Goal: Transaction & Acquisition: Purchase product/service

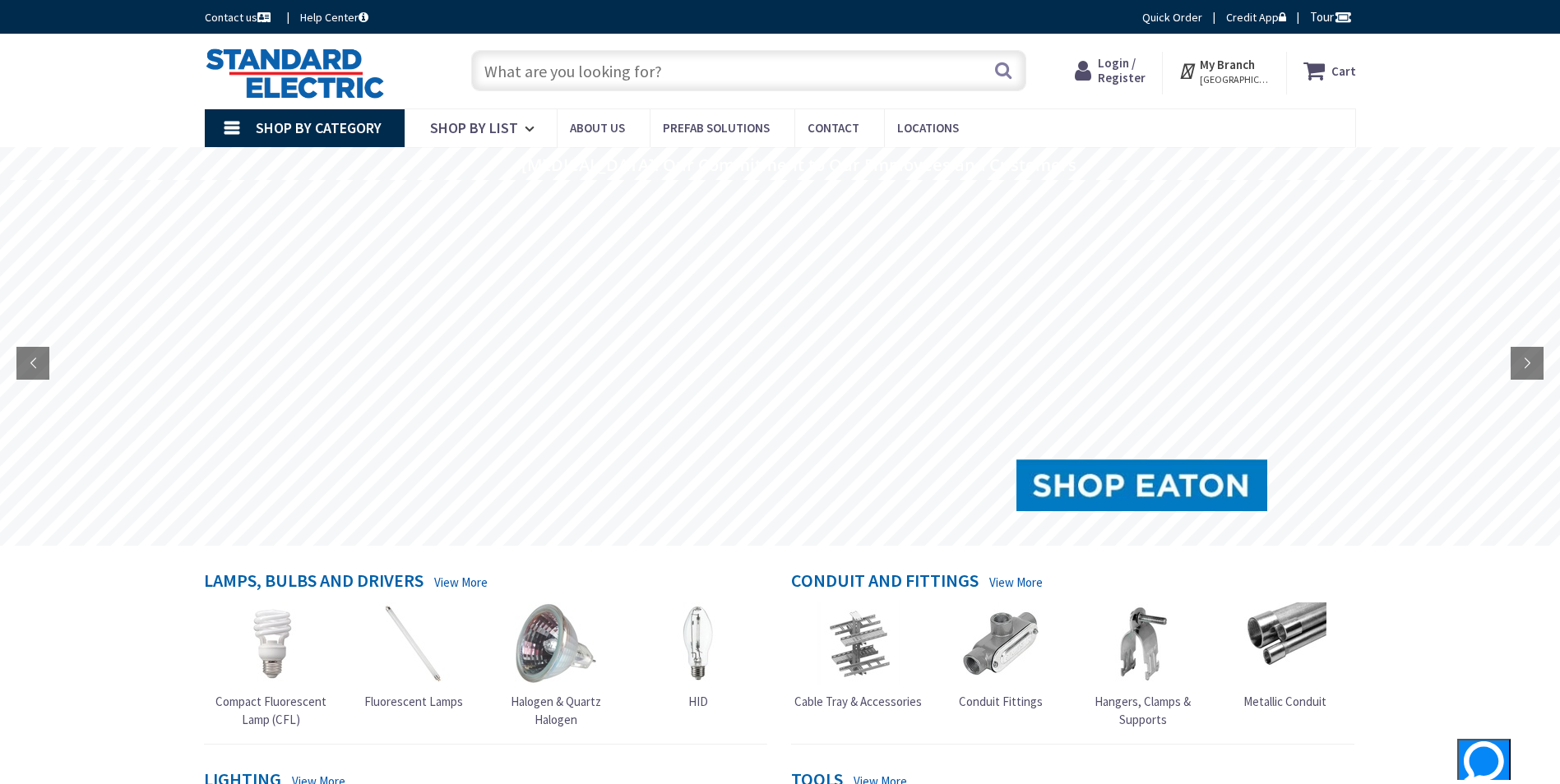
click at [568, 78] on input "text" at bounding box center [748, 71] width 555 height 41
paste input "pvc cutter ideal"
drag, startPoint x: 595, startPoint y: 76, endPoint x: 555, endPoint y: 78, distance: 40.0
click at [555, 78] on input "pvc cutter ideal" at bounding box center [748, 71] width 555 height 41
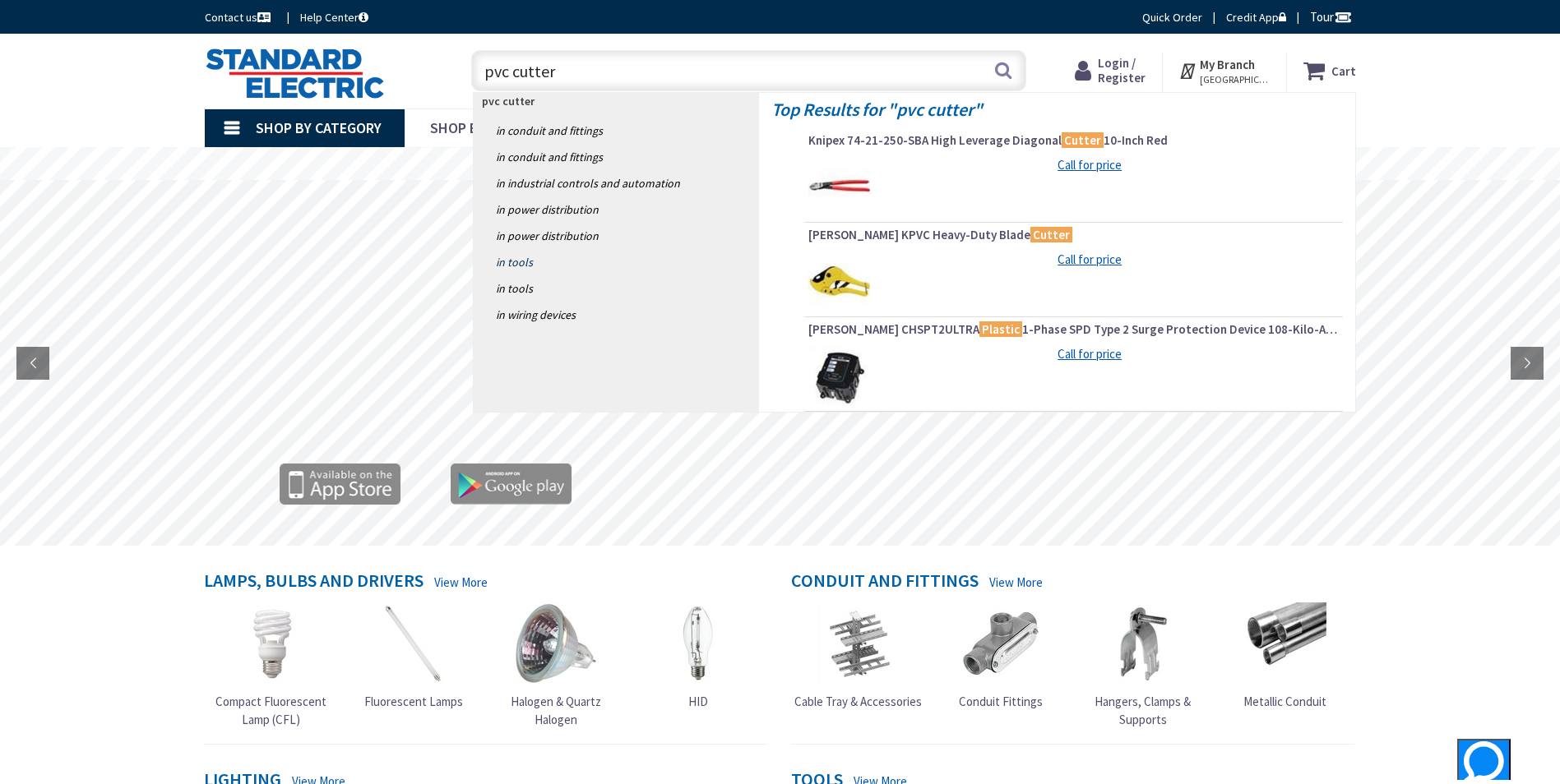
type input "pvc cutter"
click at [517, 263] on link "in Tools" at bounding box center [616, 262] width 285 height 26
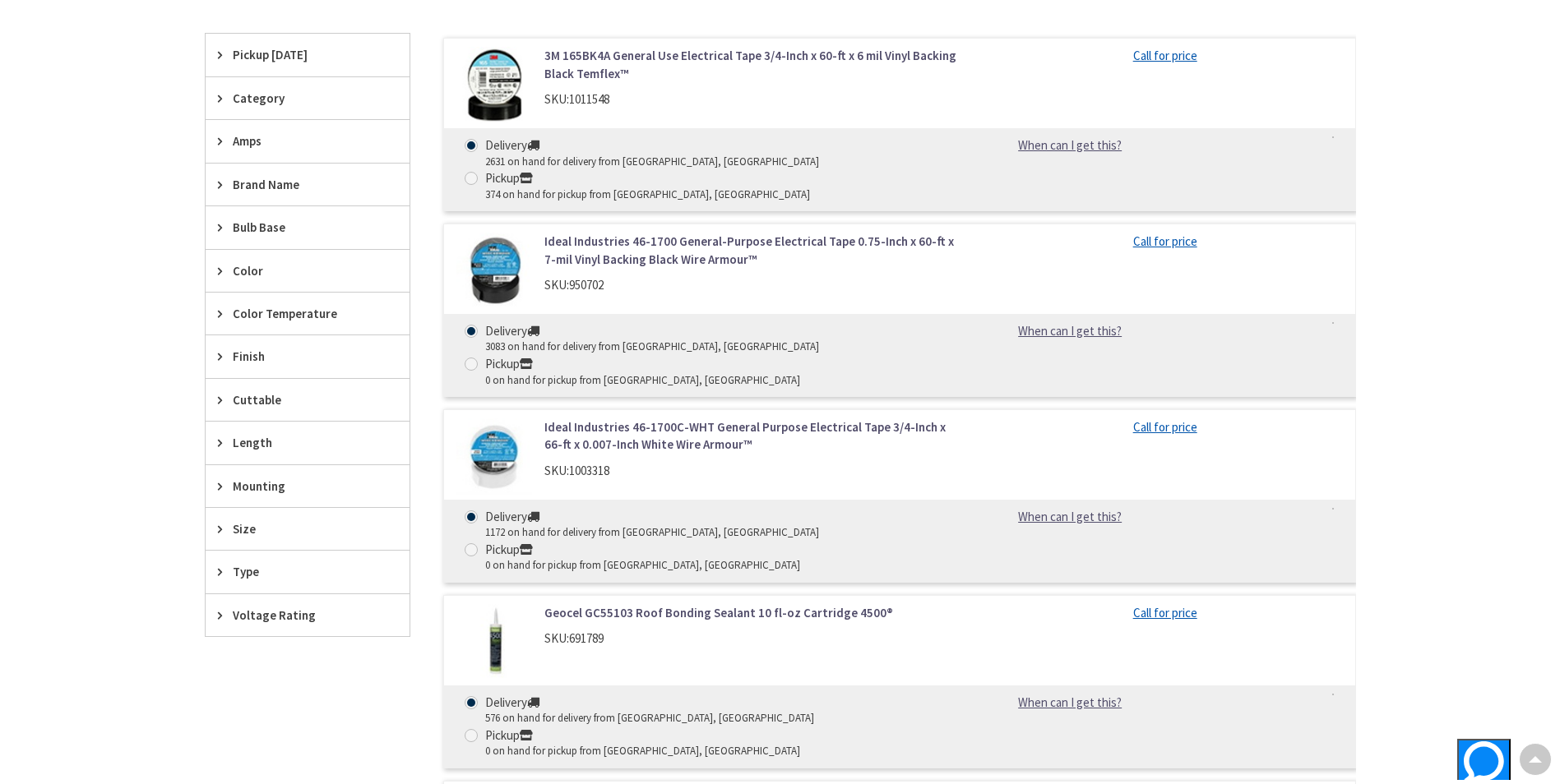
scroll to position [82, 0]
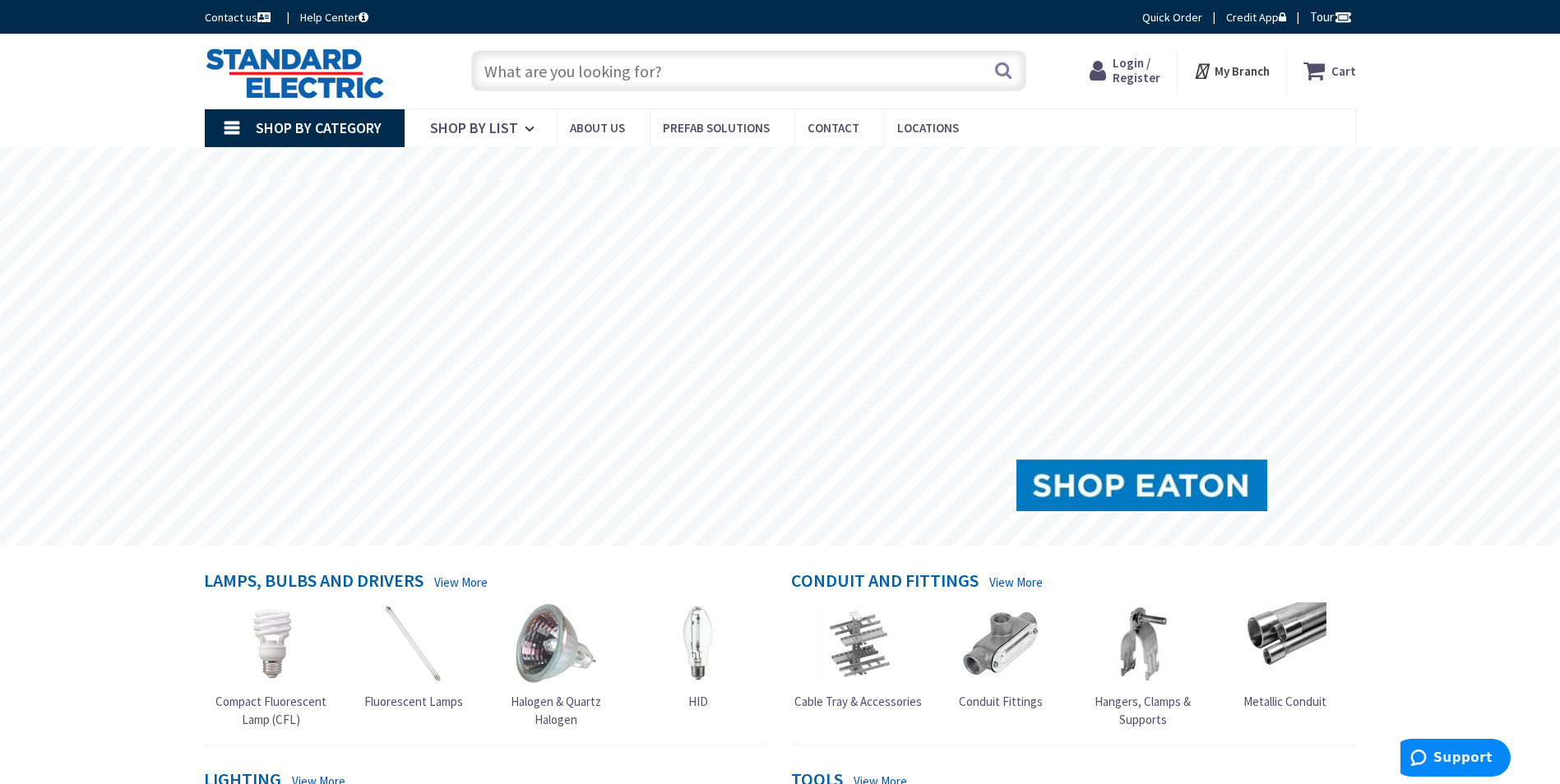
click at [547, 72] on input "text" at bounding box center [748, 71] width 555 height 41
paste input "pvc cutter ideal"
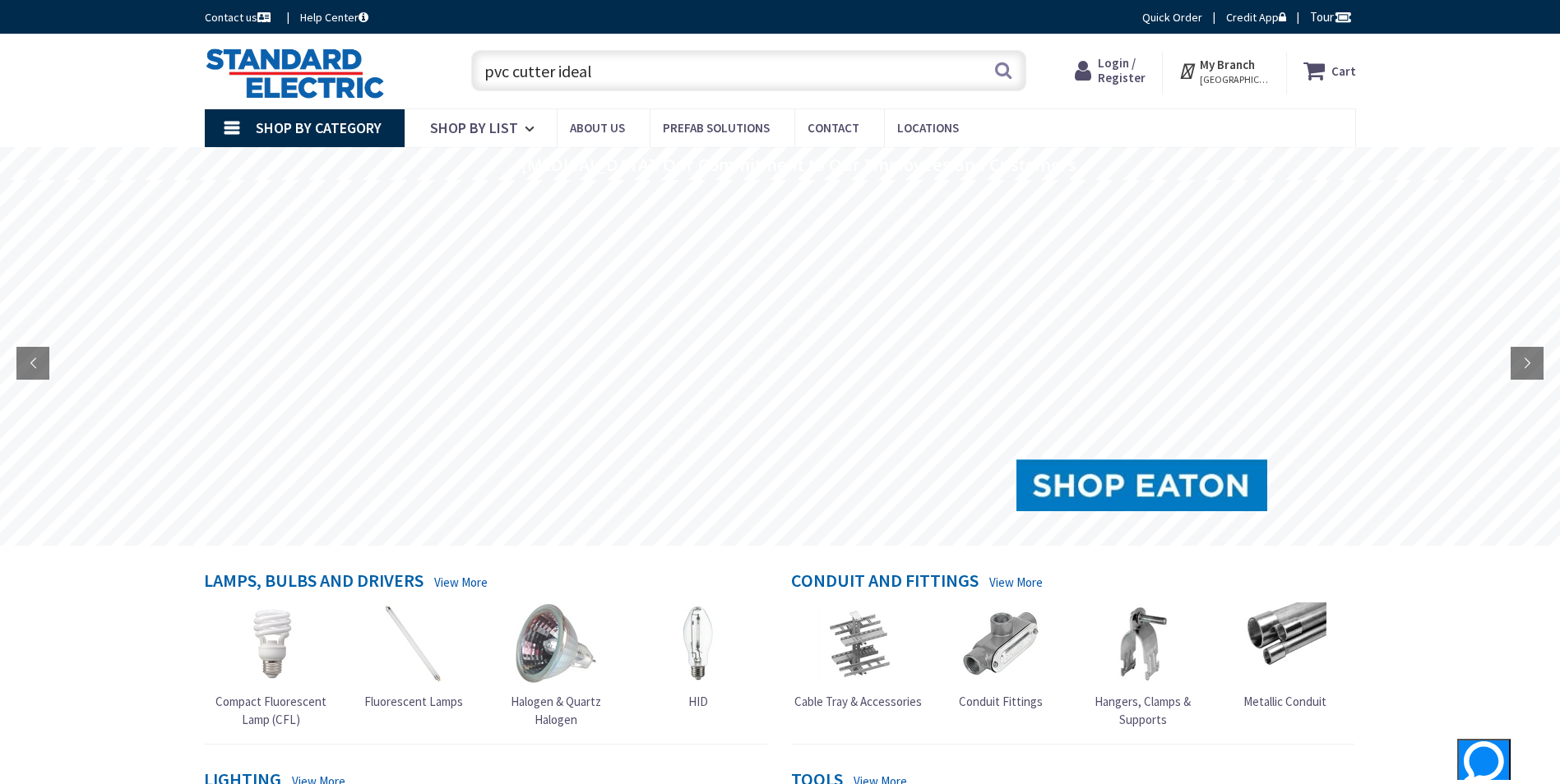
drag, startPoint x: 595, startPoint y: 82, endPoint x: 546, endPoint y: 78, distance: 49.2
click at [546, 78] on input "pvc cutter ideal" at bounding box center [748, 71] width 555 height 41
click at [603, 74] on input "pvc cutter ideal" at bounding box center [748, 71] width 555 height 41
drag, startPoint x: 602, startPoint y: 74, endPoint x: 556, endPoint y: 71, distance: 46.1
click at [556, 71] on input "pvc cutter ideal" at bounding box center [748, 71] width 555 height 41
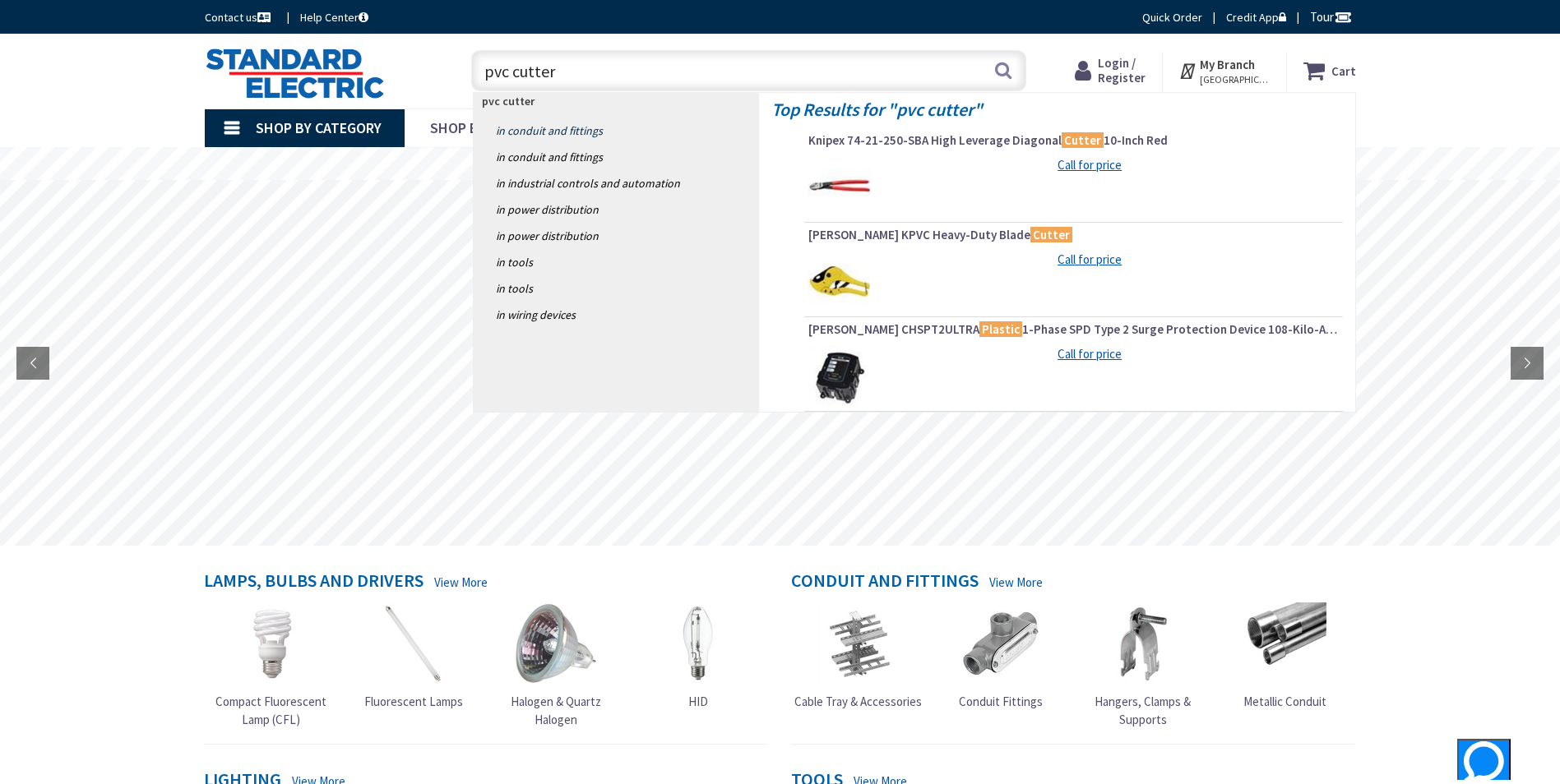
type input "pvc cutter"
click at [531, 132] on link "in Conduit and Fittings" at bounding box center [616, 130] width 285 height 26
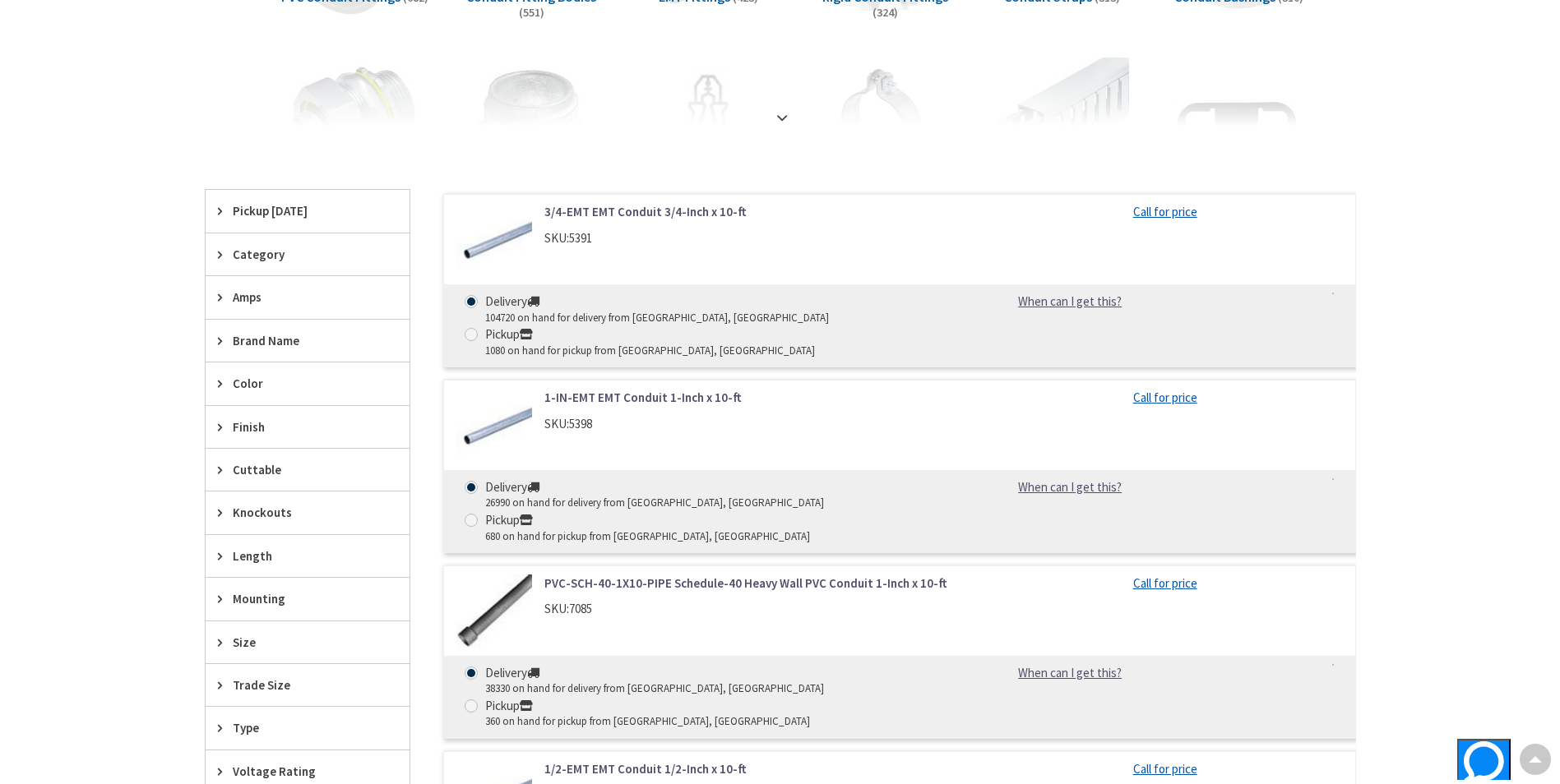
scroll to position [164, 0]
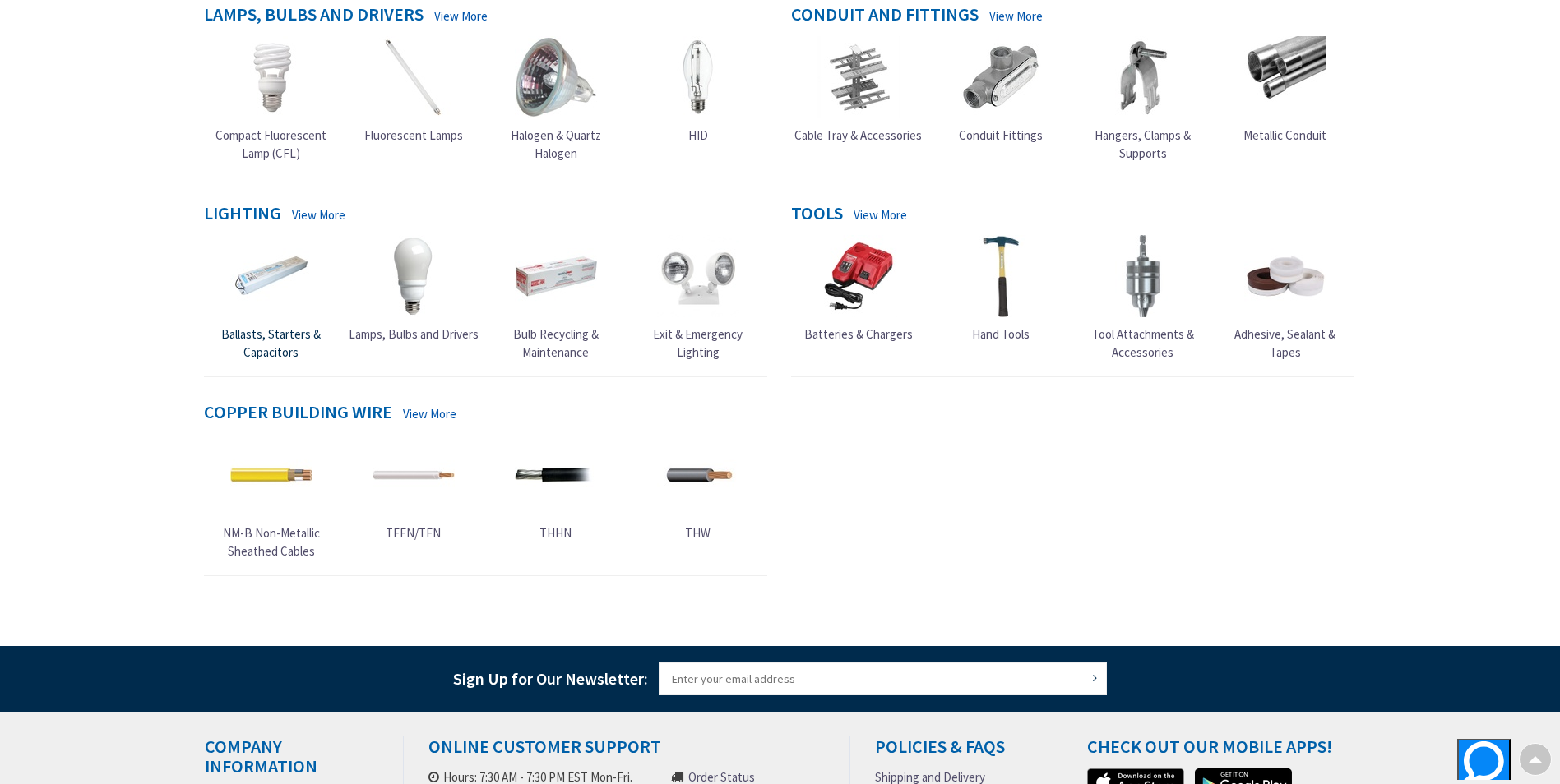
scroll to position [575, 0]
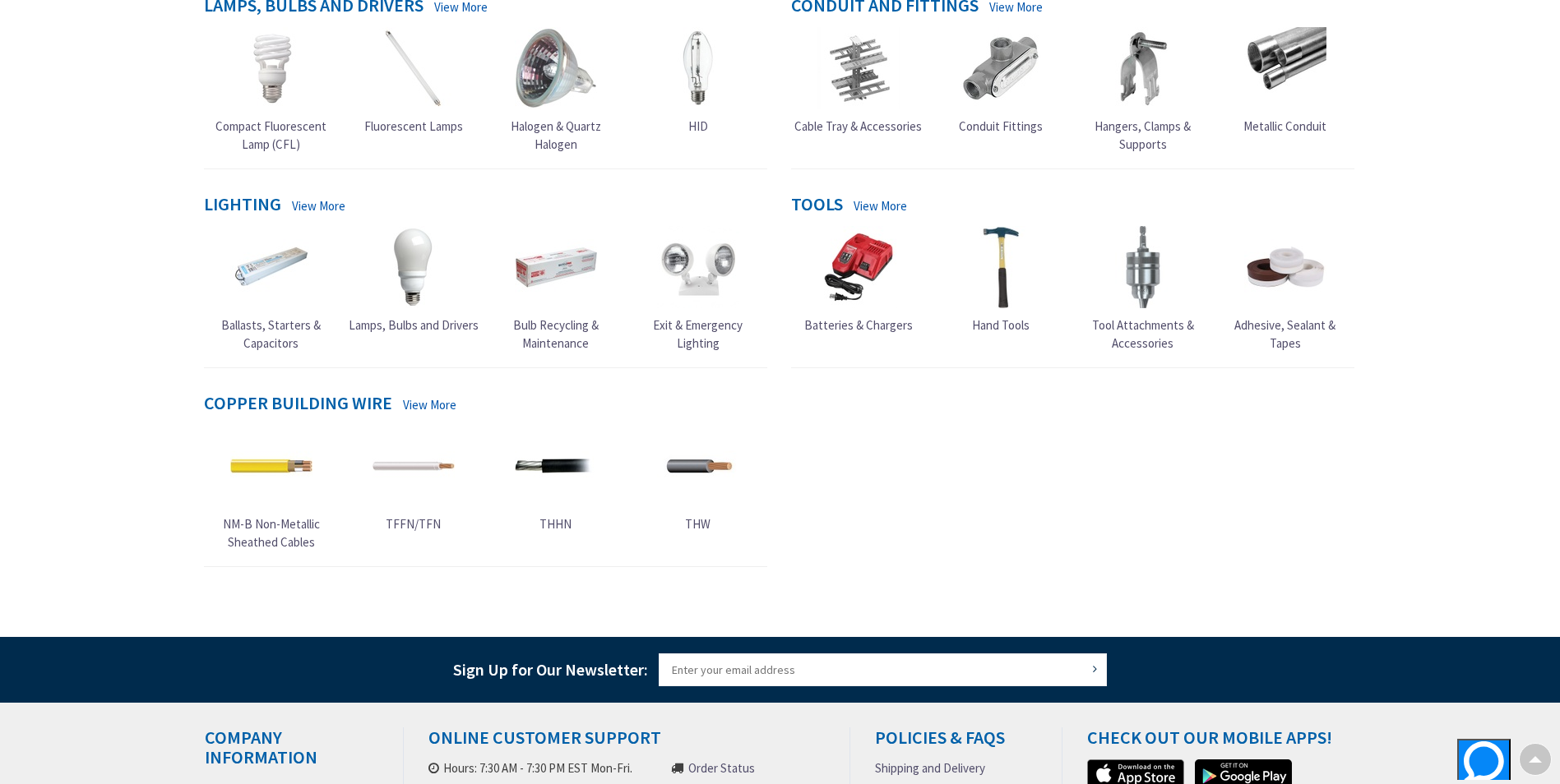
click at [1007, 325] on span "Hand Tools" at bounding box center [1000, 325] width 57 height 16
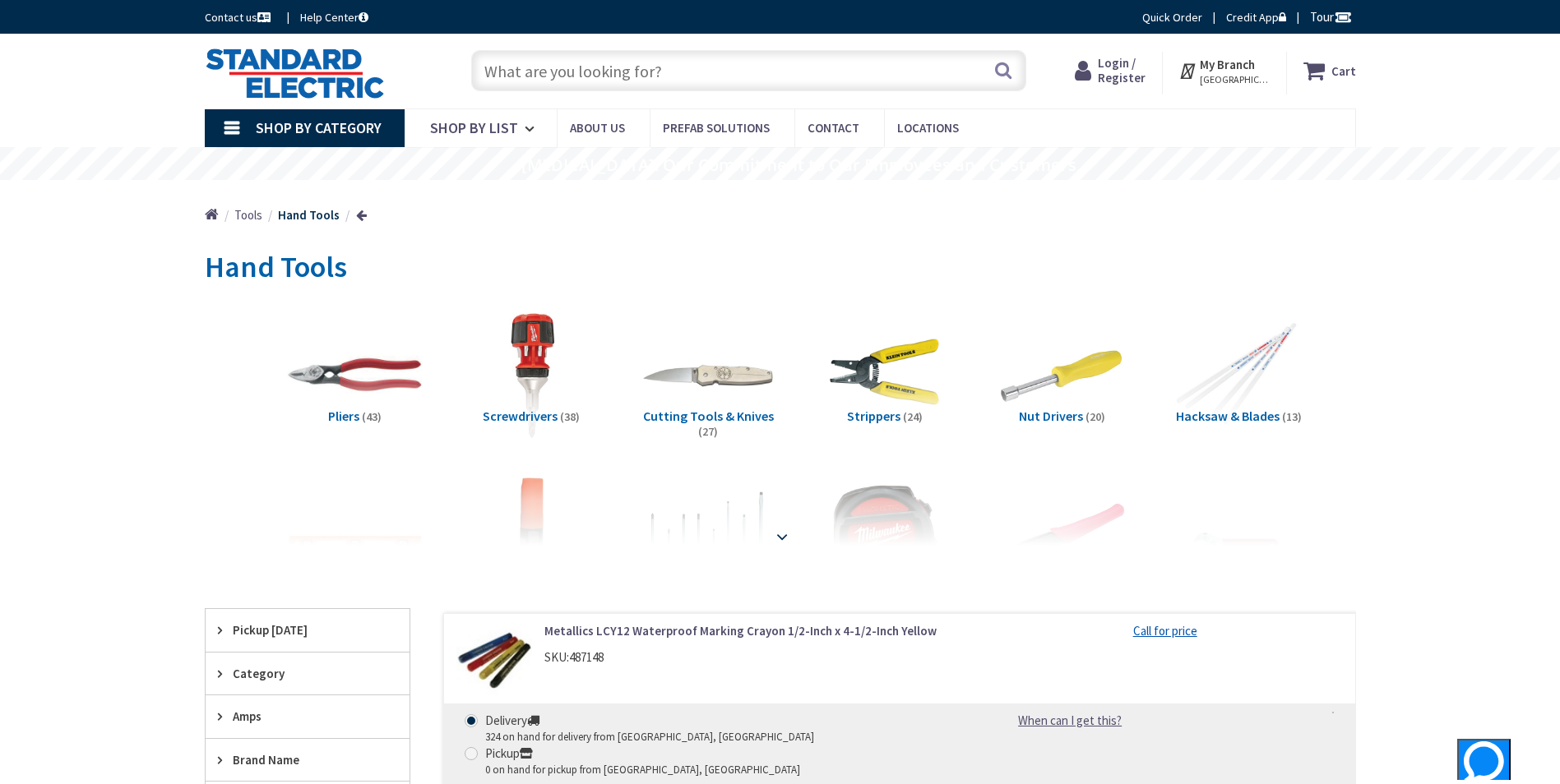
click at [780, 535] on strong at bounding box center [781, 537] width 19 height 18
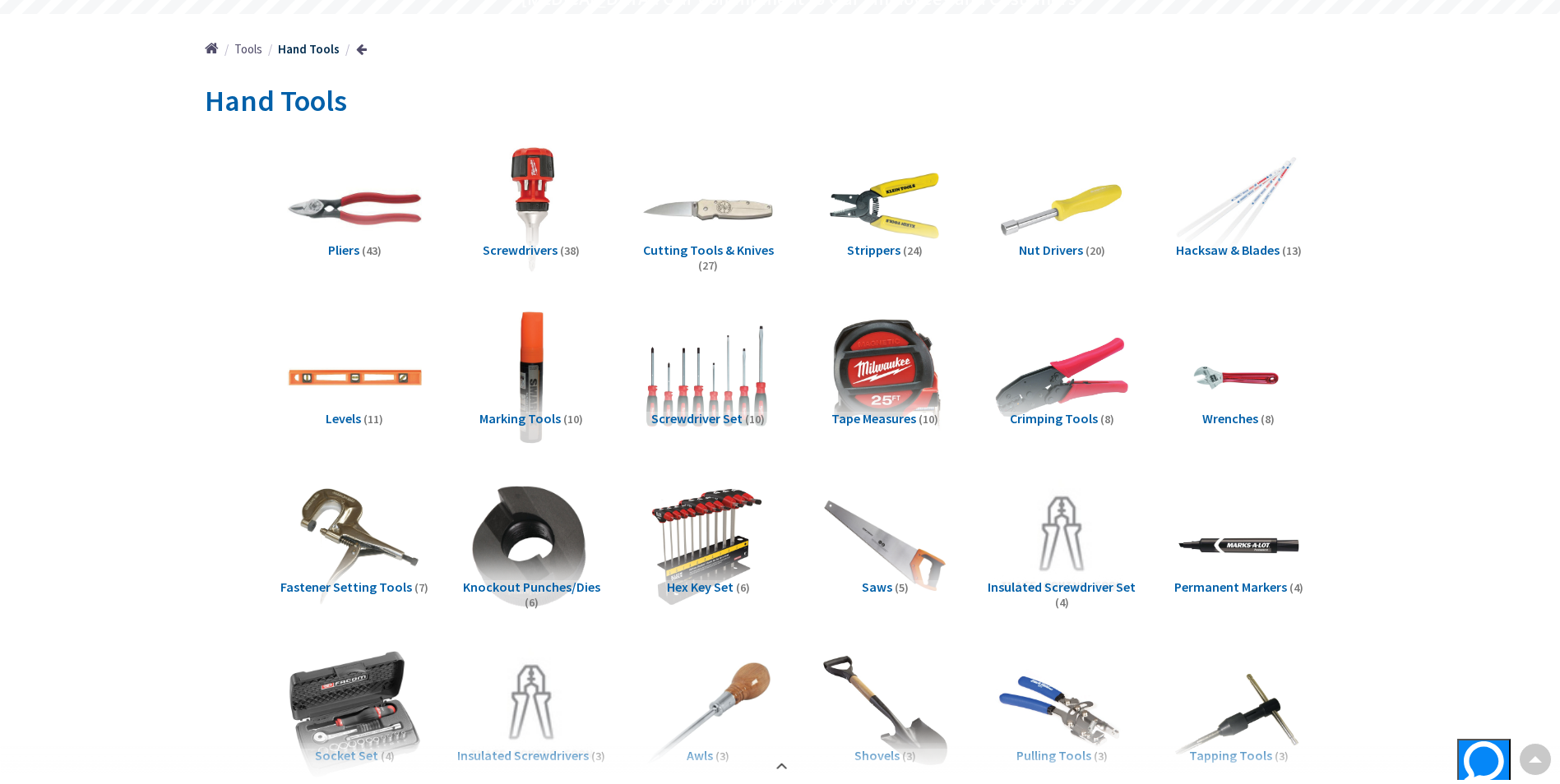
scroll to position [164, 0]
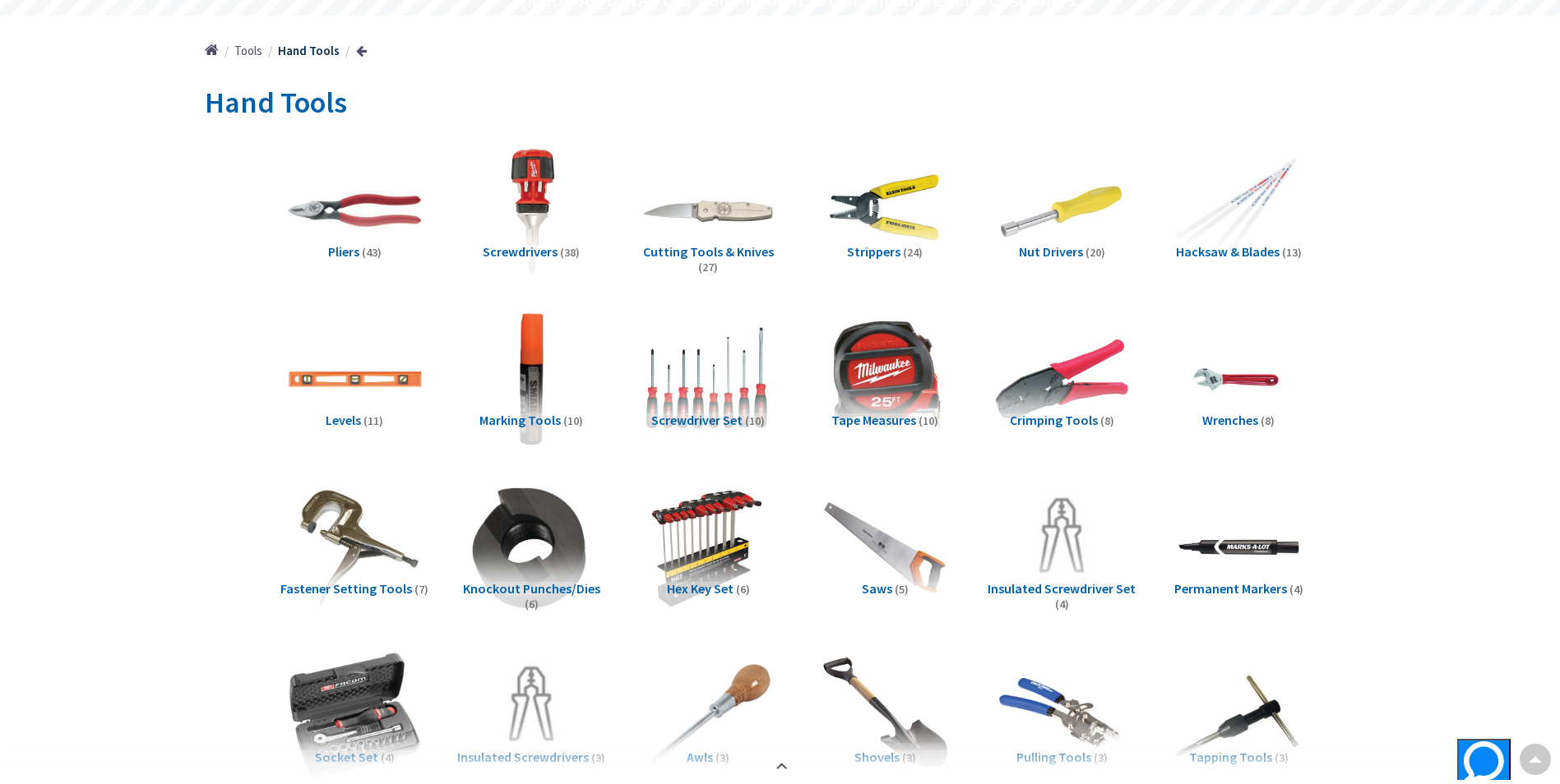
click at [690, 247] on span "Cutting Tools & Knives" at bounding box center [708, 251] width 131 height 16
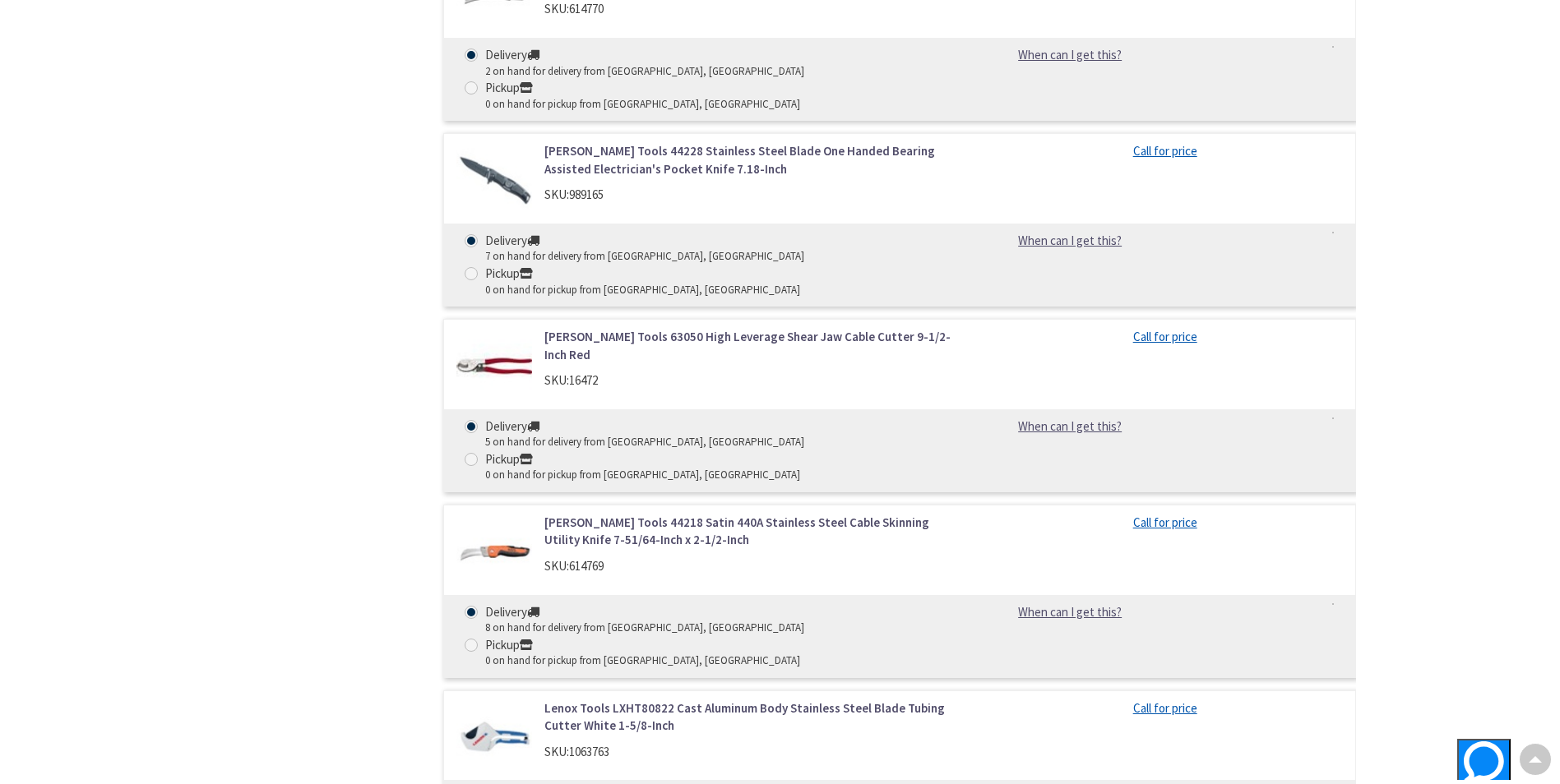
scroll to position [2505, 0]
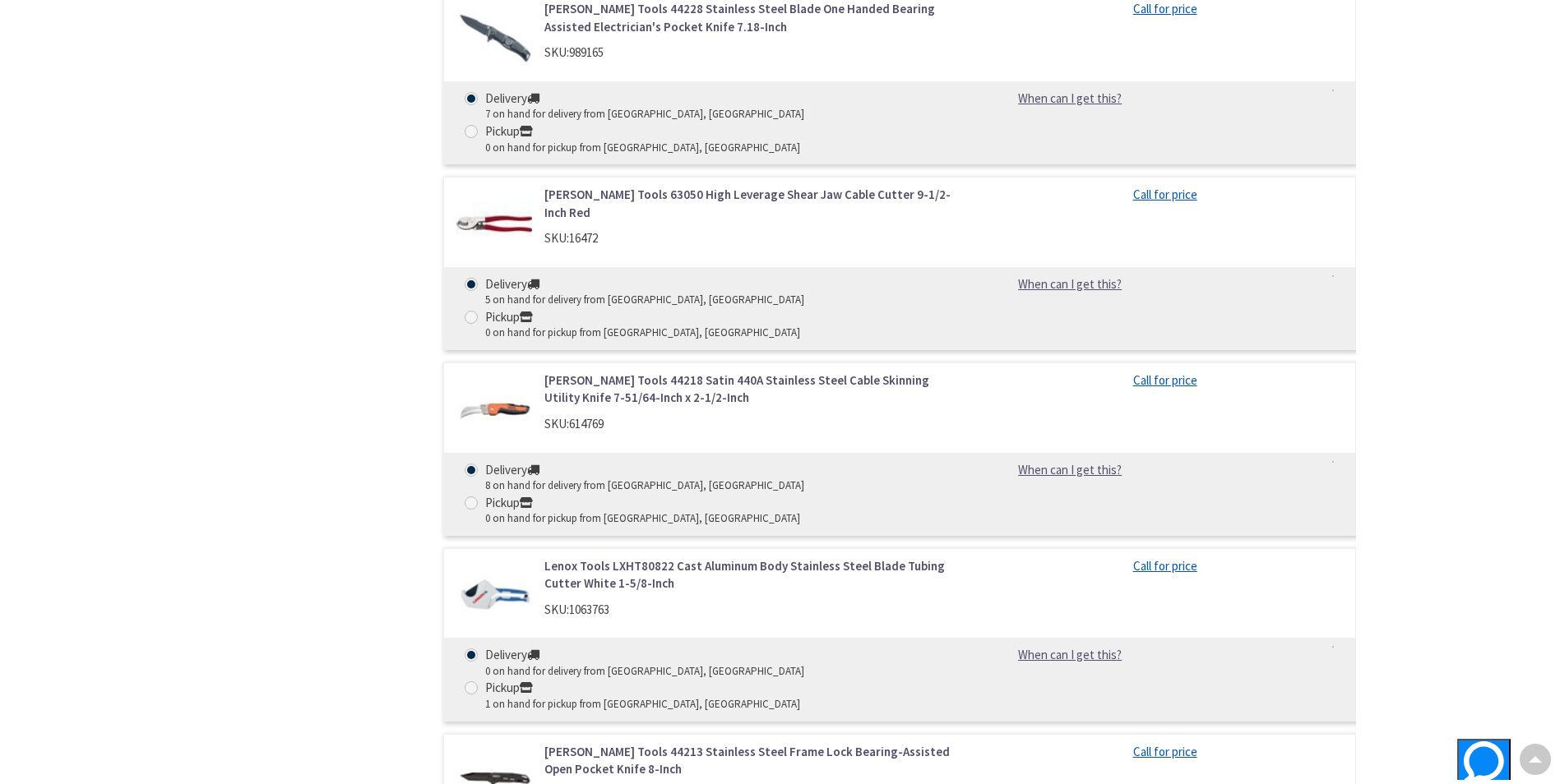
click at [668, 557] on link "Lenox Tools LXHT80822 Cast Aluminum Body Stainless Steel Blade Tubing Cutter Wh…" at bounding box center [753, 574] width 418 height 35
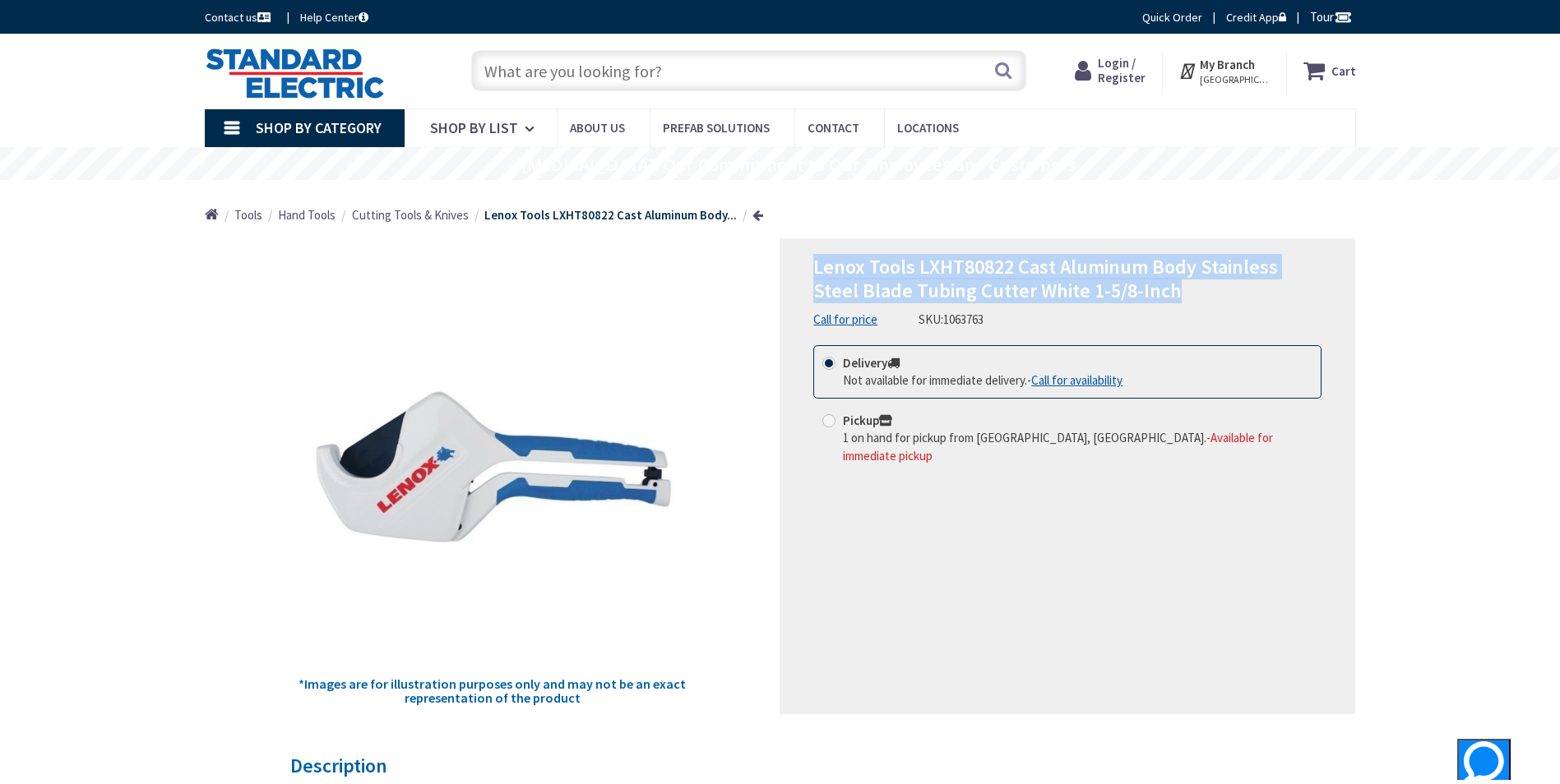
drag, startPoint x: 811, startPoint y: 268, endPoint x: 1329, endPoint y: 282, distance: 518.2
click at [1329, 282] on div "Lenox Tools LXHT80822 Cast Aluminum Body Stainless Steel Blade Tubing Cutter Wh…" at bounding box center [1067, 476] width 576 height 475
copy span "Lenox Tools LXHT80822 Cast Aluminum Body Stainless Steel Blade Tubing Cutter Wh…"
